Goal: Book appointment/travel/reservation

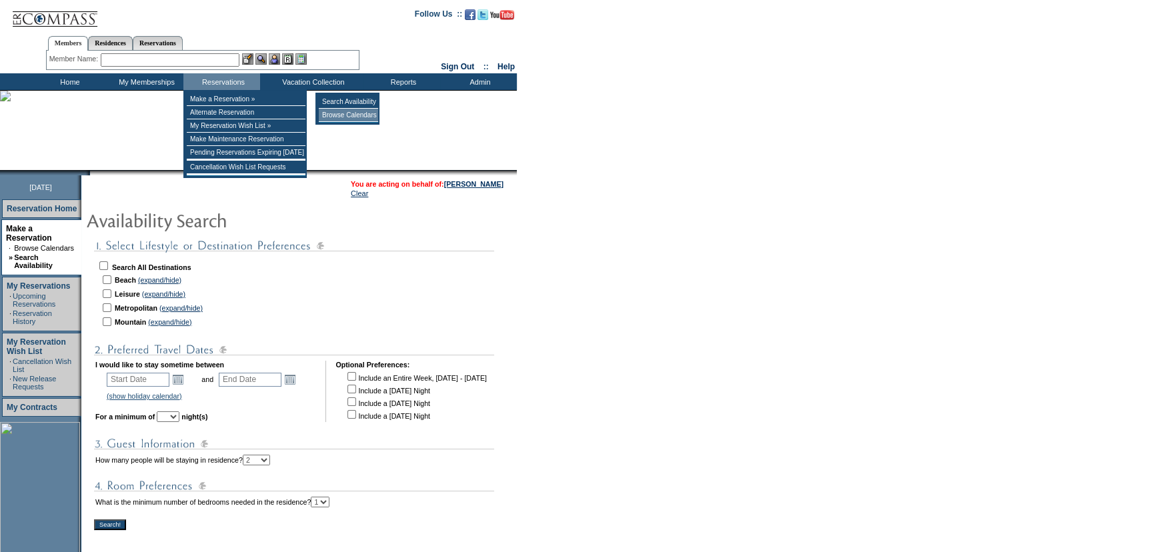
click at [355, 118] on td "Browse Calendars" at bounding box center [348, 115] width 59 height 13
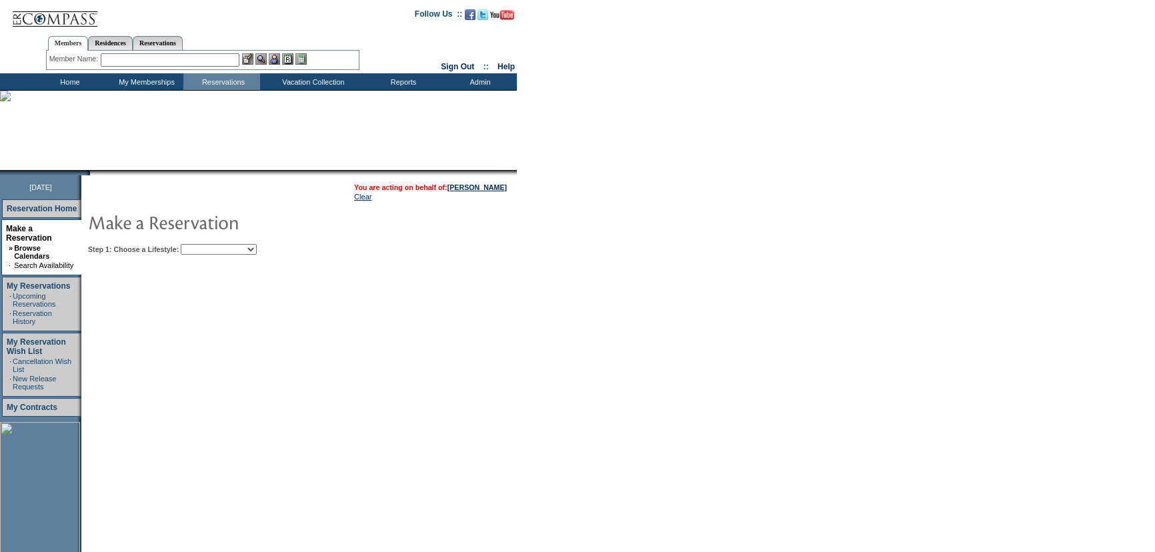
click at [238, 250] on select "Beach Leisure Metropolitan Mountain OIAL for Adventure OIAL for Couples OIAL fo…" at bounding box center [219, 249] width 76 height 11
select select "Leisure"
click at [203, 244] on select "Beach Leisure Metropolitan Mountain OIAL for Adventure OIAL for Couples OIAL fo…" at bounding box center [219, 249] width 76 height 11
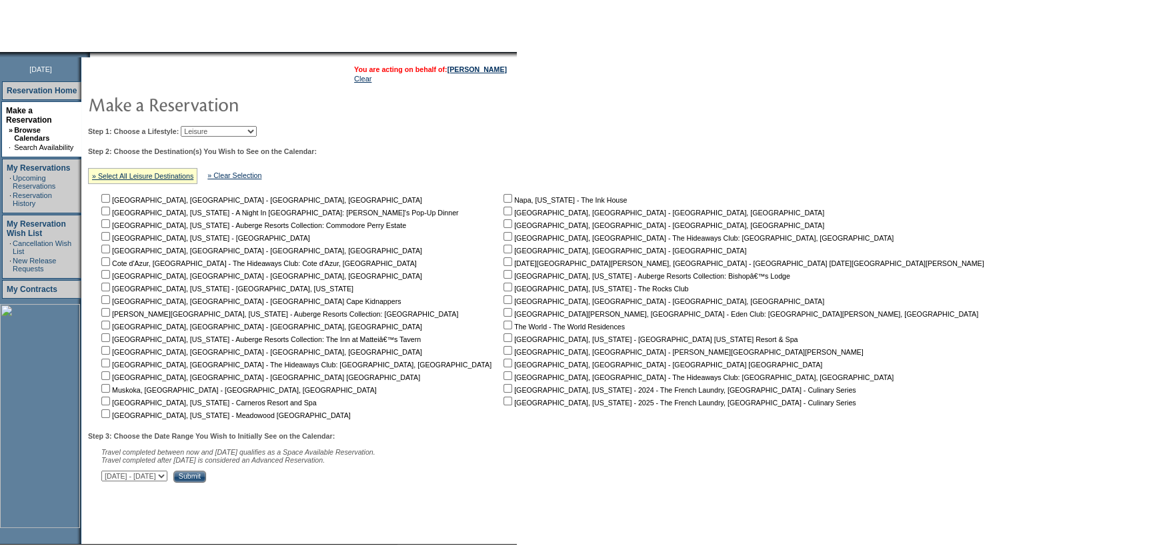
scroll to position [174, 0]
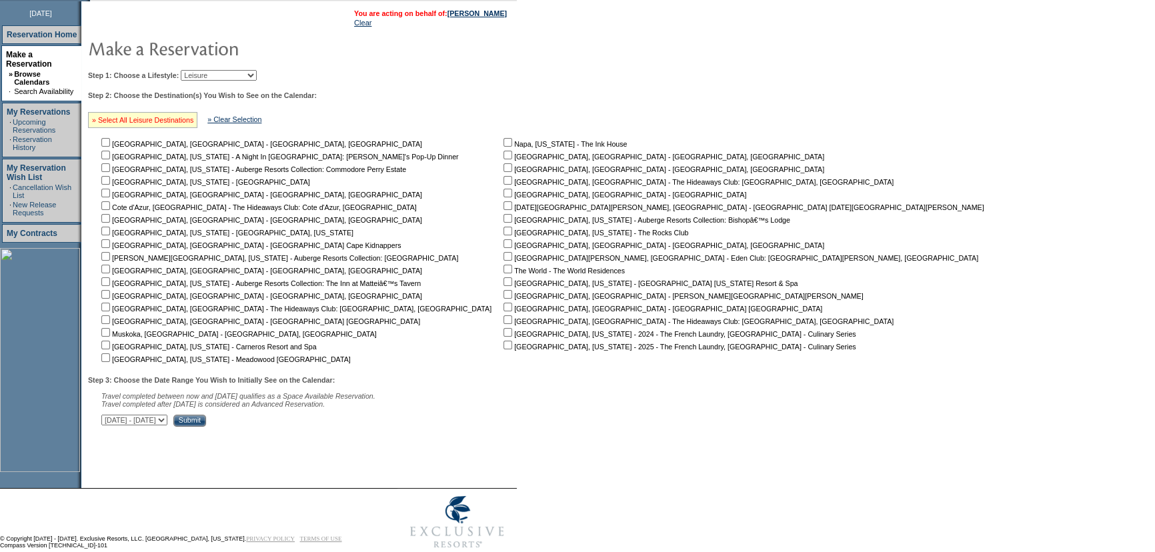
click at [167, 122] on link "» Select All Leisure Destinations" at bounding box center [142, 120] width 101 height 8
checkbox input "true"
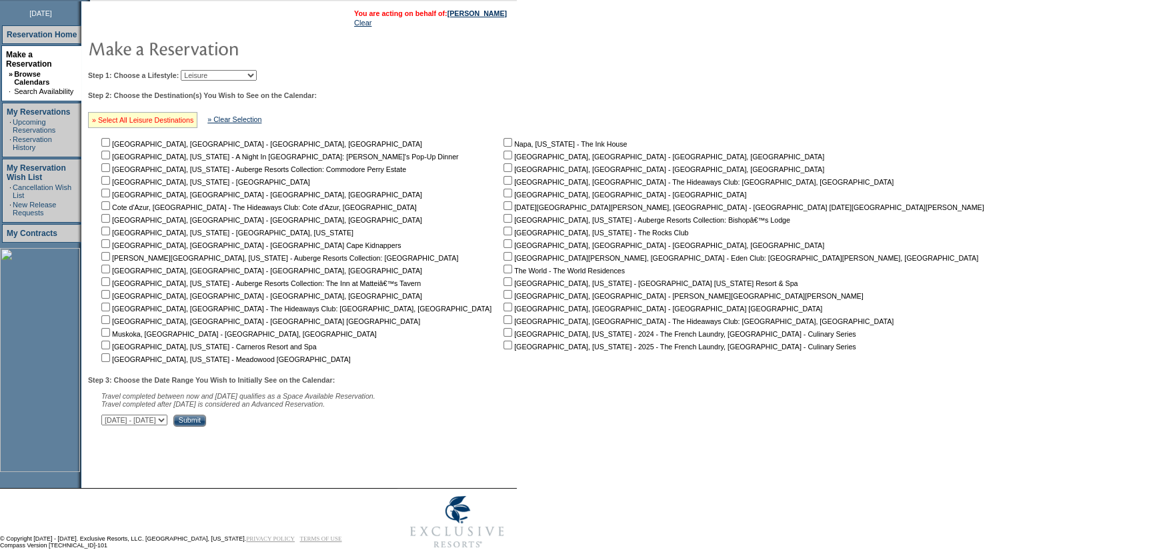
checkbox input "true"
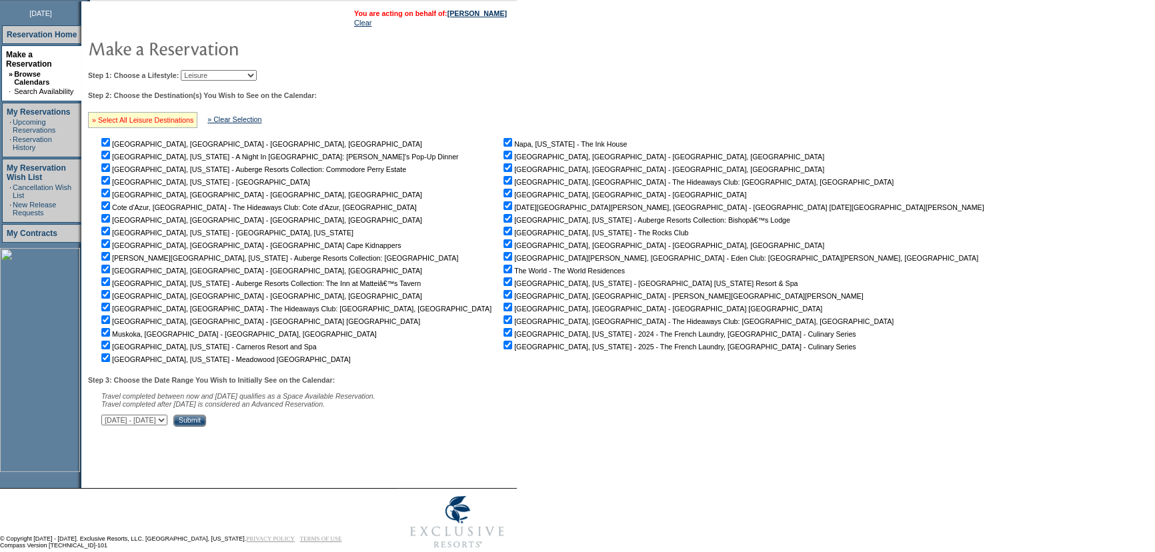
checkbox input "true"
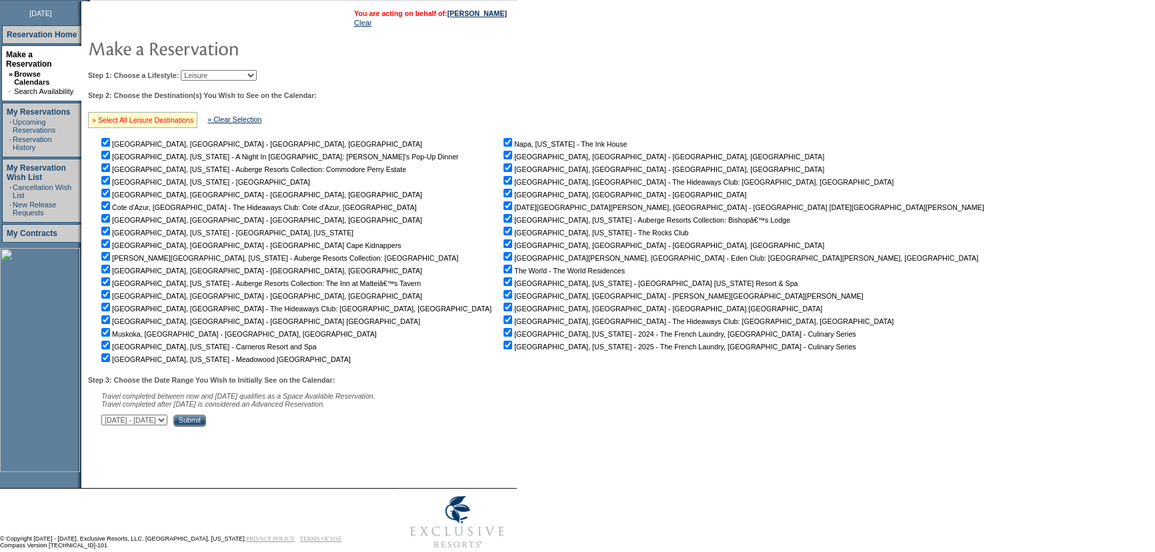
checkbox input "true"
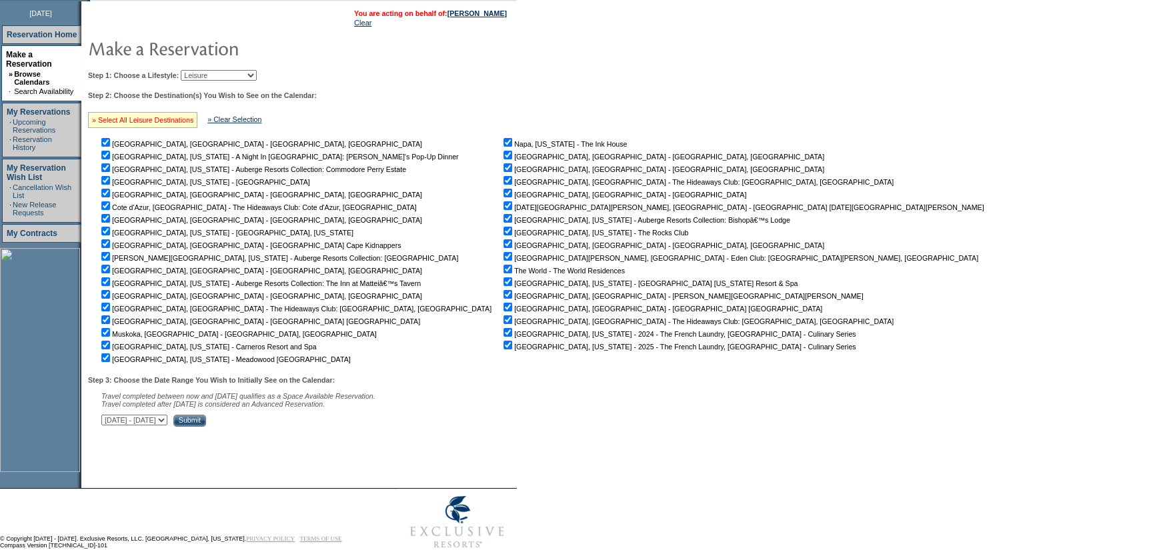
checkbox input "true"
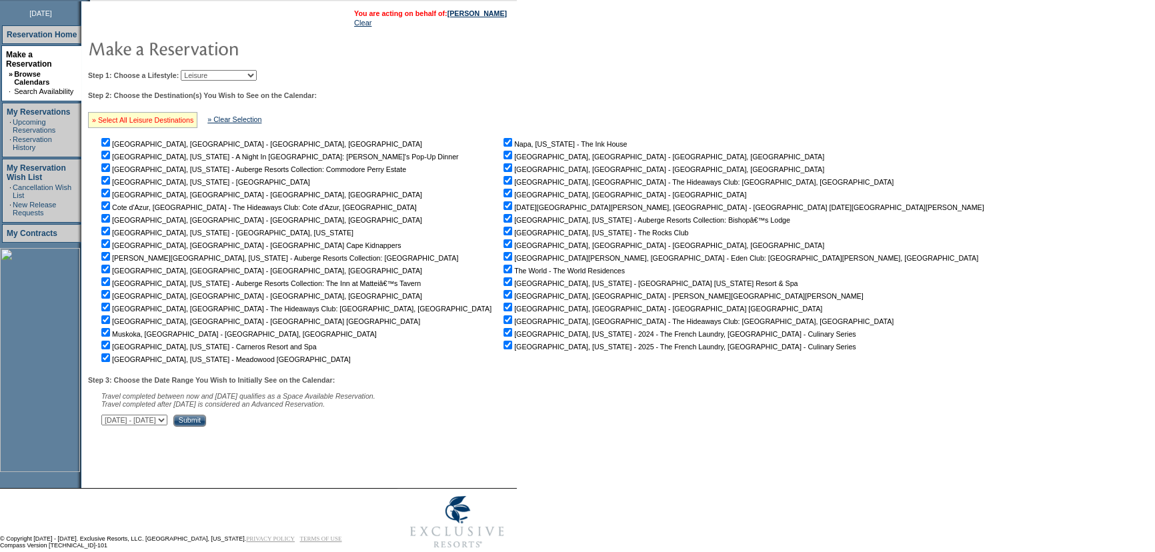
checkbox input "true"
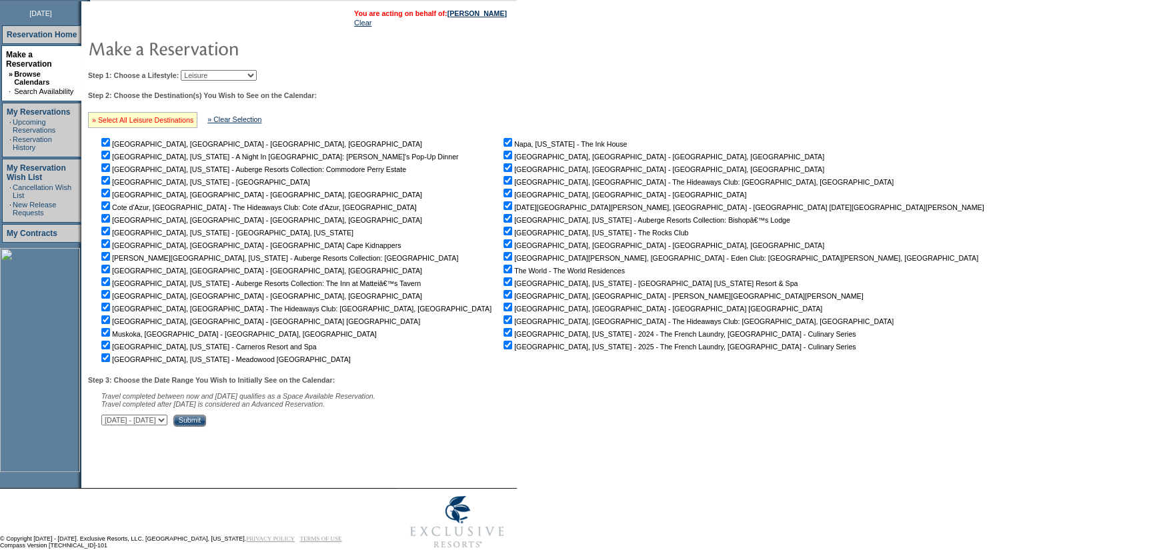
checkbox input "true"
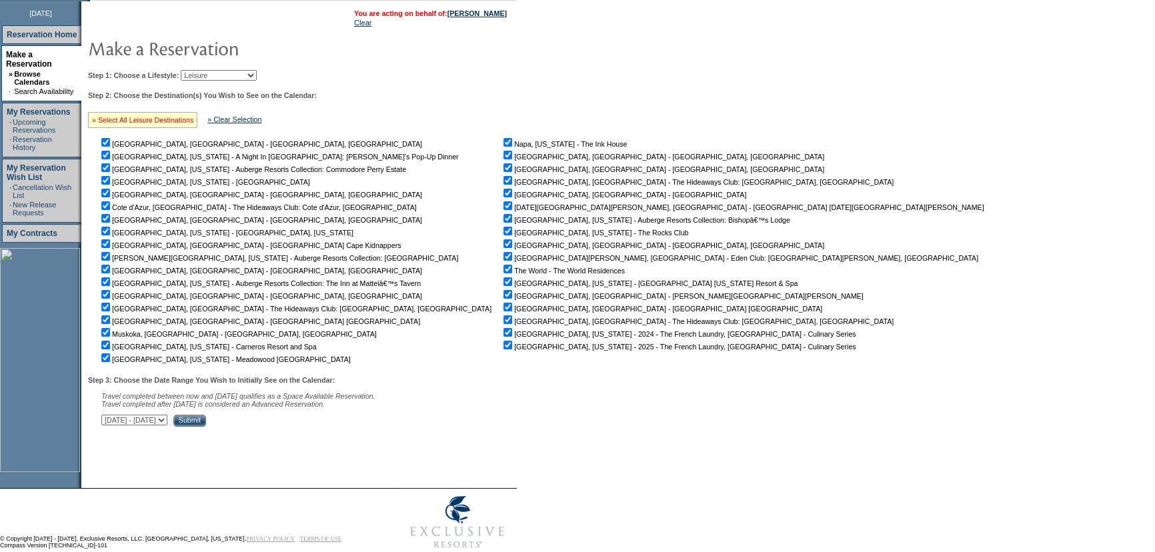
checkbox input "true"
click at [167, 424] on select "[DATE] - [DATE] [DATE] - [DATE] [DATE] - [DATE] [DATE] - [DATE] [DATE] - [DATE]…" at bounding box center [134, 420] width 66 height 11
select select "[DATE]|[DATE]"
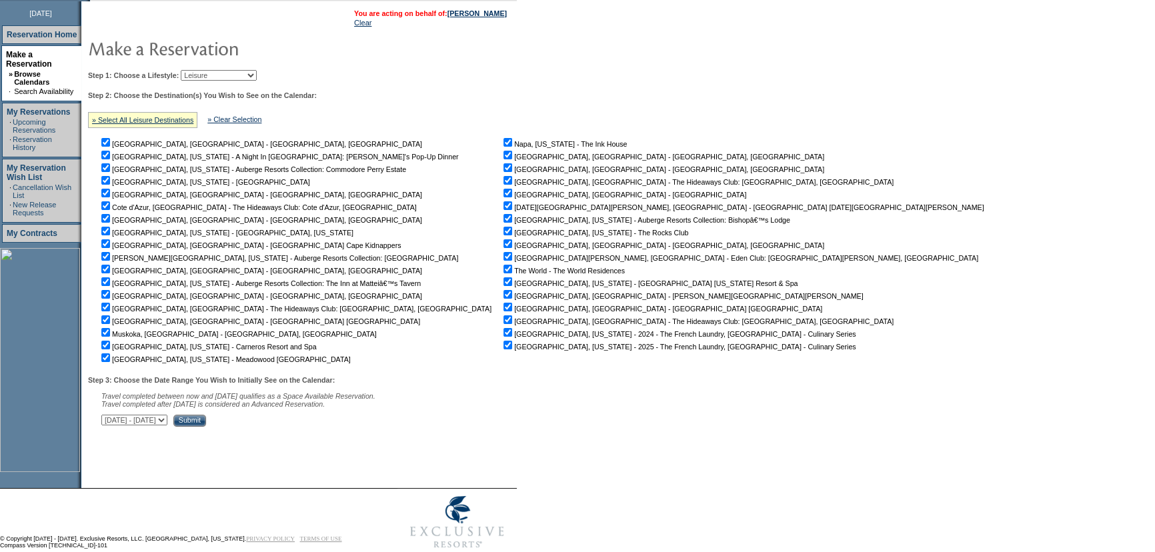
click at [108, 417] on select "[DATE] - [DATE] [DATE] - [DATE] [DATE] - [DATE] [DATE] - [DATE] [DATE] - [DATE]…" at bounding box center [134, 420] width 66 height 11
click at [206, 420] on input "Submit" at bounding box center [189, 421] width 33 height 12
